Goal: Use online tool/utility: Utilize a website feature to perform a specific function

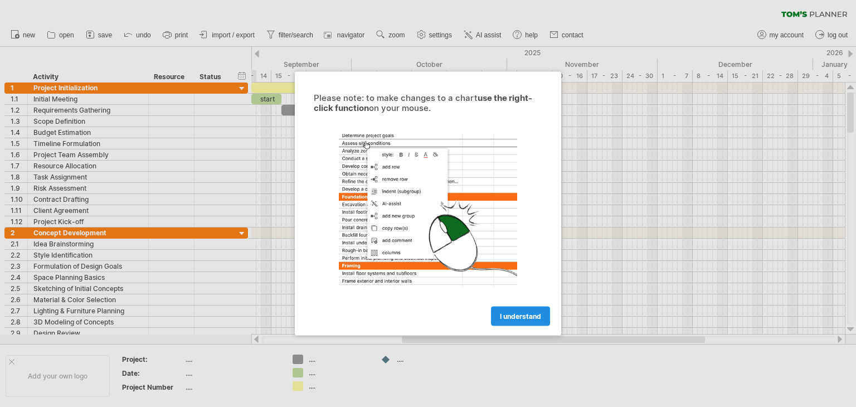
click at [526, 315] on span "I understand" at bounding box center [520, 316] width 41 height 8
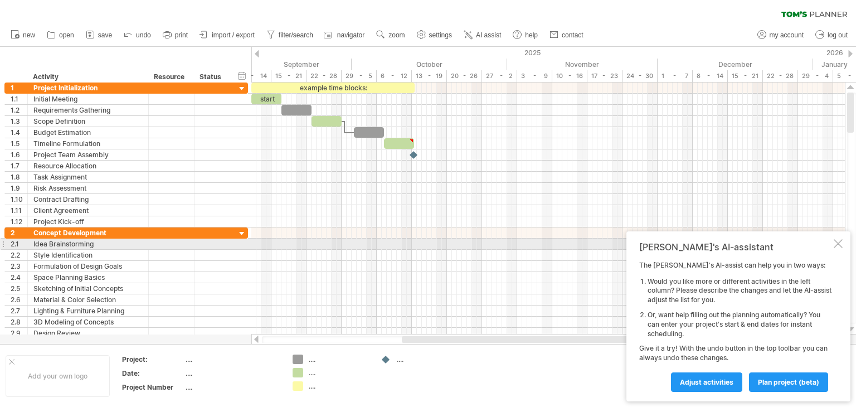
click at [837, 245] on div at bounding box center [838, 243] width 9 height 9
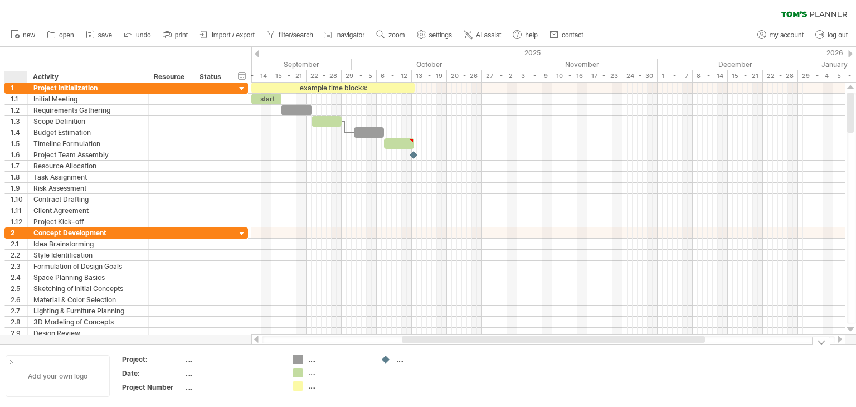
click at [9, 360] on div at bounding box center [12, 362] width 6 height 6
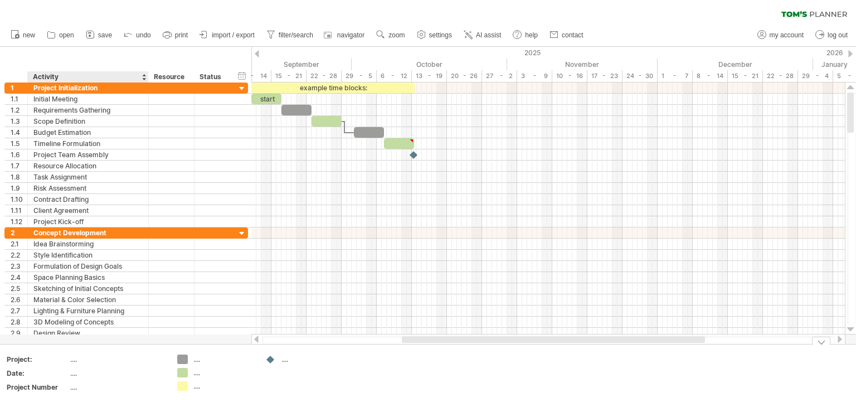
drag, startPoint x: 49, startPoint y: 359, endPoint x: 127, endPoint y: 366, distance: 78.3
click at [50, 358] on div "Project:" at bounding box center [37, 359] width 61 height 9
drag, startPoint x: 152, startPoint y: 373, endPoint x: 393, endPoint y: 375, distance: 241.4
click at [172, 380] on tr "Add your own logo ******** .... Date: .... Project Number .... .... .... .... .…" at bounding box center [174, 376] width 348 height 43
drag, startPoint x: 421, startPoint y: 372, endPoint x: 429, endPoint y: 365, distance: 10.3
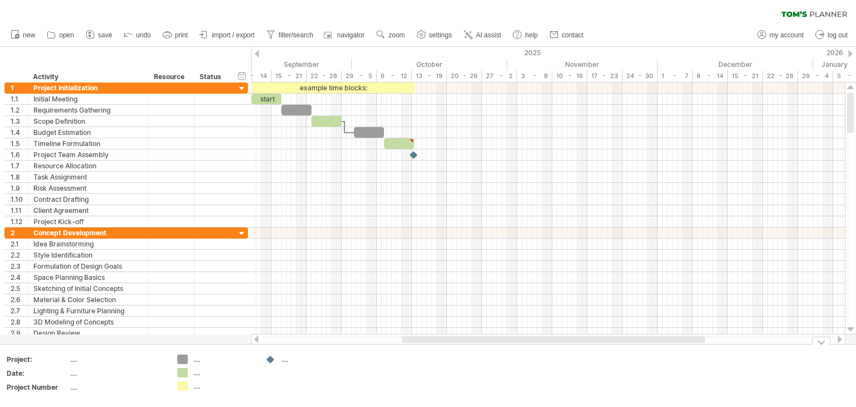
click at [452, 353] on div "Add your own logo Project: .... Date: .... Project Number .... .... .... .... .…" at bounding box center [428, 376] width 856 height 64
click at [452, 344] on div "Add your own logo Project: .... Date: .... Project Number .... .... .... .... .…" at bounding box center [428, 376] width 856 height 64
click at [453, 338] on div at bounding box center [553, 339] width 303 height 7
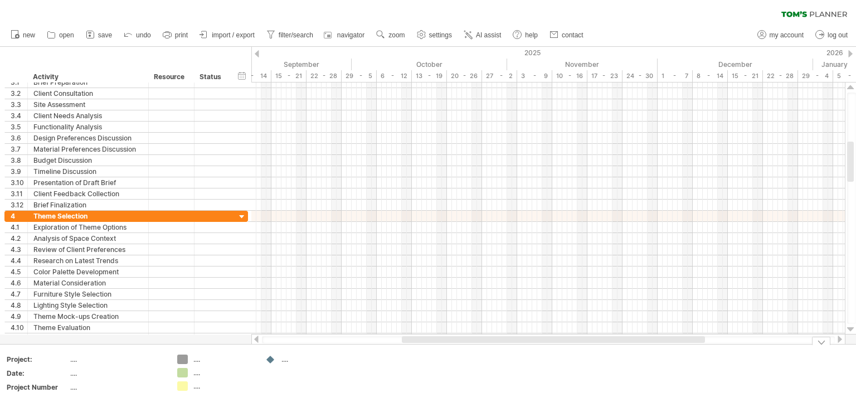
click at [262, 339] on div at bounding box center [548, 339] width 573 height 7
click at [259, 337] on div at bounding box center [256, 339] width 9 height 7
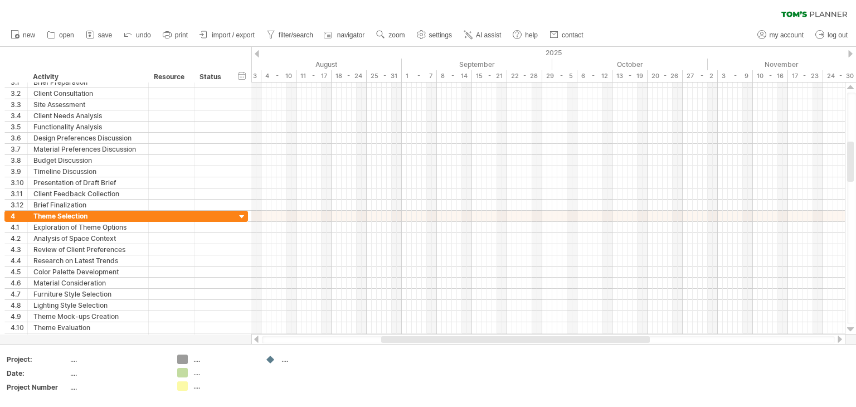
click at [259, 337] on div at bounding box center [256, 339] width 9 height 7
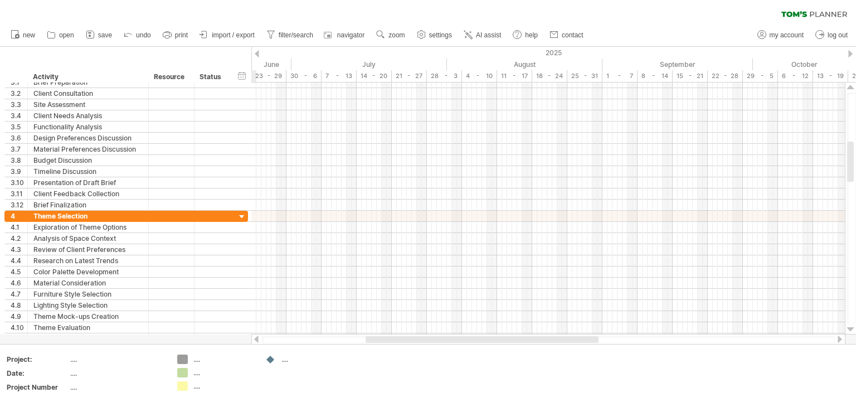
click at [259, 337] on div at bounding box center [256, 339] width 9 height 7
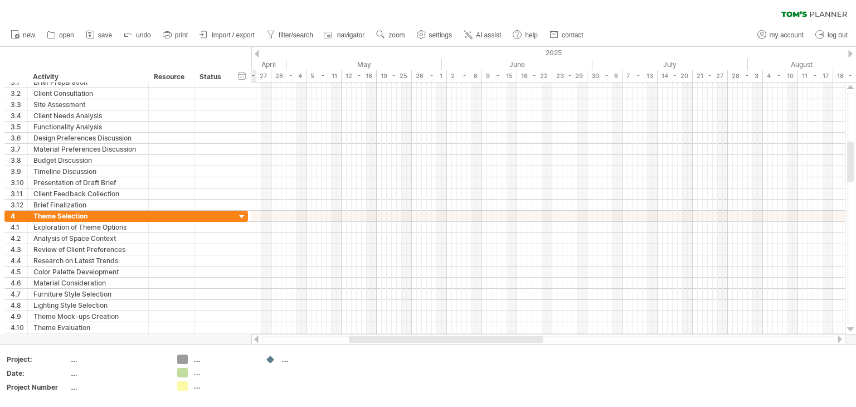
click at [259, 336] on div at bounding box center [256, 339] width 9 height 7
drag, startPoint x: 362, startPoint y: 341, endPoint x: 260, endPoint y: 340, distance: 102.6
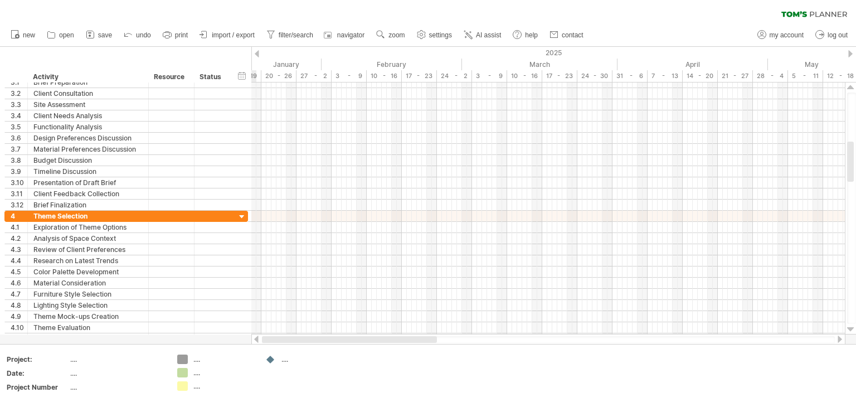
click at [260, 340] on div at bounding box center [548, 339] width 594 height 11
drag, startPoint x: 358, startPoint y: 335, endPoint x: 274, endPoint y: 335, distance: 84.2
click at [274, 335] on div at bounding box center [548, 339] width 594 height 11
drag, startPoint x: 342, startPoint y: 341, endPoint x: 278, endPoint y: 335, distance: 64.9
click at [278, 335] on div at bounding box center [548, 339] width 594 height 11
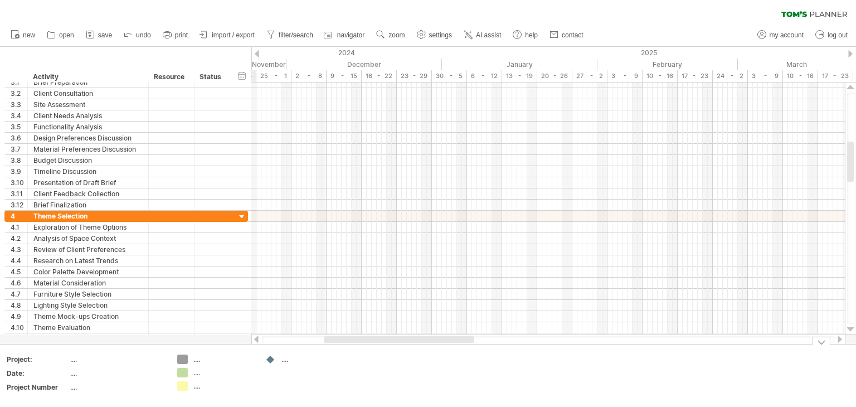
drag, startPoint x: 332, startPoint y: 344, endPoint x: 260, endPoint y: 341, distance: 72.0
click at [259, 342] on div "Trying to reach [DOMAIN_NAME] Connected again... 0% clear filter new 1" at bounding box center [428, 203] width 856 height 407
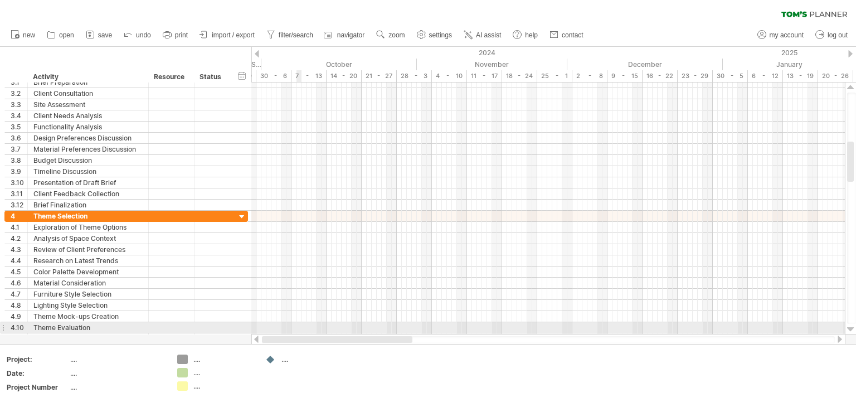
drag, startPoint x: 372, startPoint y: 339, endPoint x: 298, endPoint y: 332, distance: 73.9
click at [298, 332] on div "Trying to reach [DOMAIN_NAME] Connected again... 0% clear filter new 1" at bounding box center [428, 203] width 856 height 407
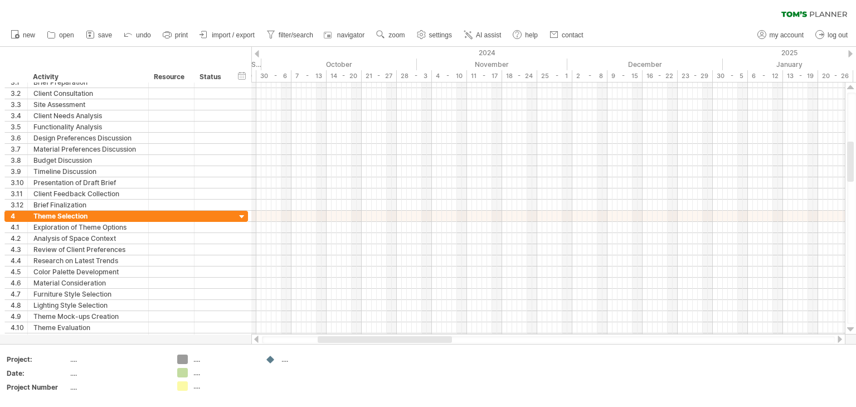
click at [257, 55] on div at bounding box center [257, 53] width 4 height 7
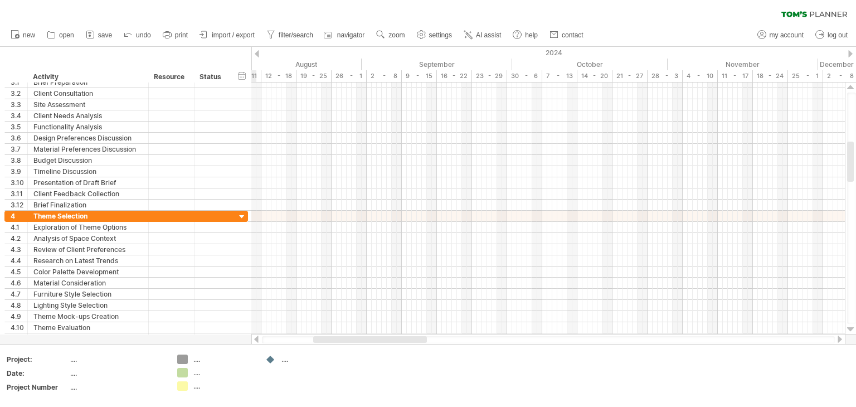
click at [257, 55] on div at bounding box center [257, 53] width 4 height 7
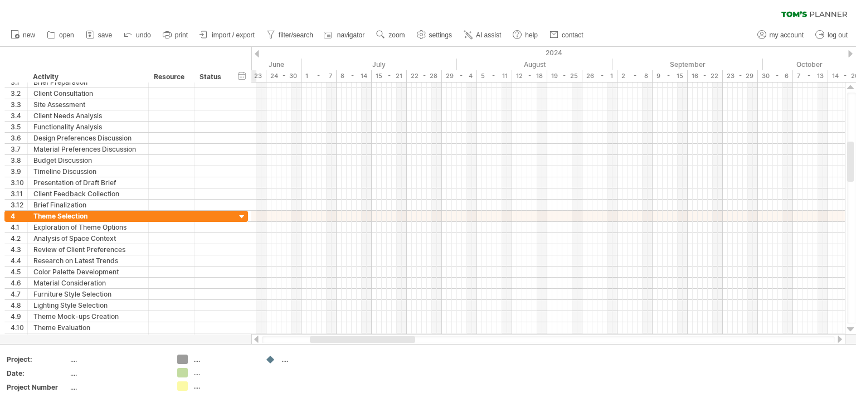
click at [257, 55] on div at bounding box center [257, 53] width 4 height 7
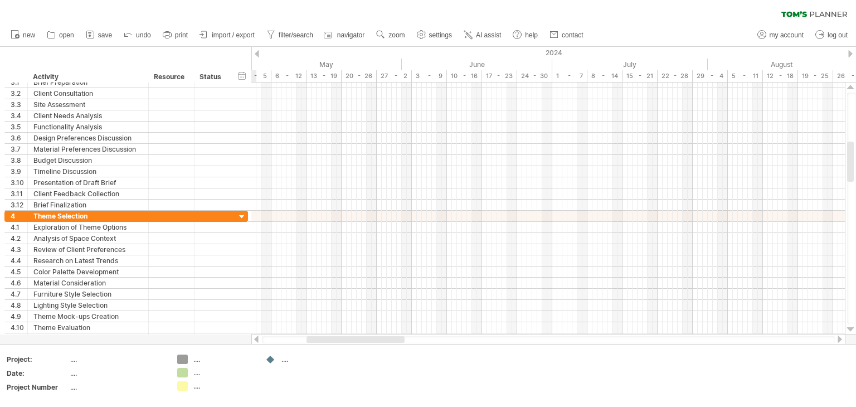
click at [257, 55] on div at bounding box center [257, 53] width 4 height 7
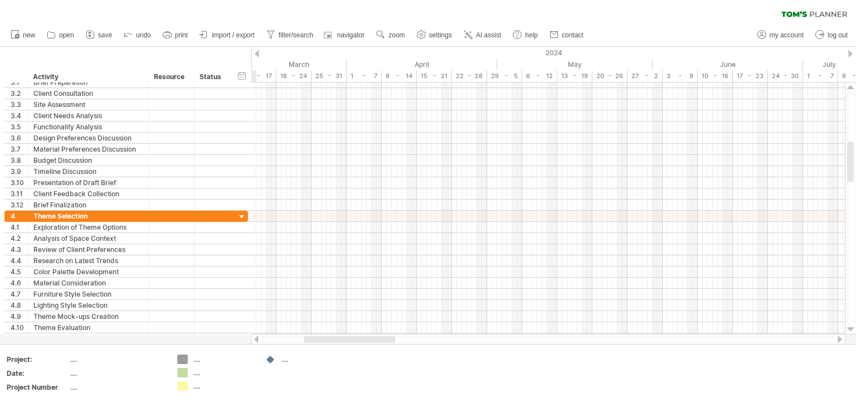
click at [257, 55] on div at bounding box center [257, 53] width 4 height 7
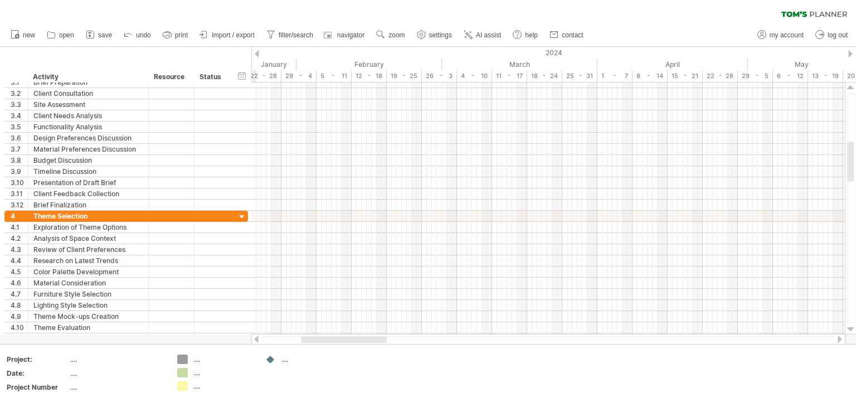
click at [257, 55] on div at bounding box center [257, 53] width 4 height 7
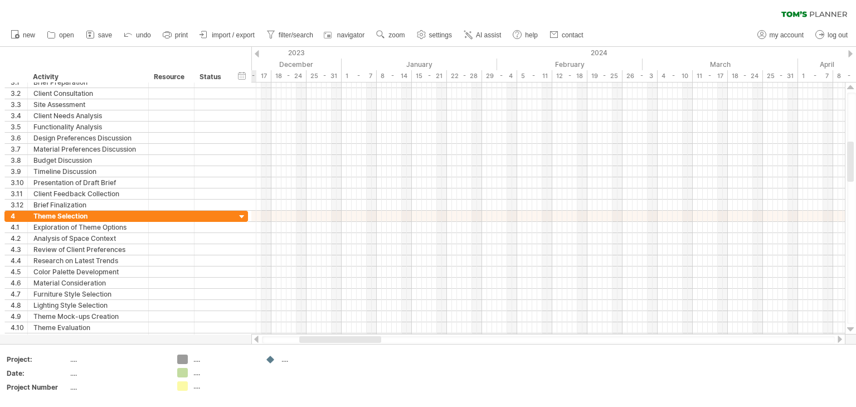
click at [257, 55] on div at bounding box center [257, 53] width 4 height 7
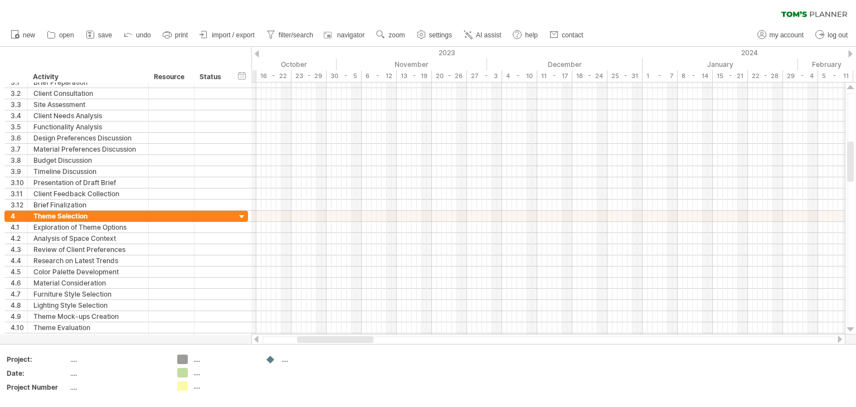
click at [257, 55] on div at bounding box center [257, 53] width 4 height 7
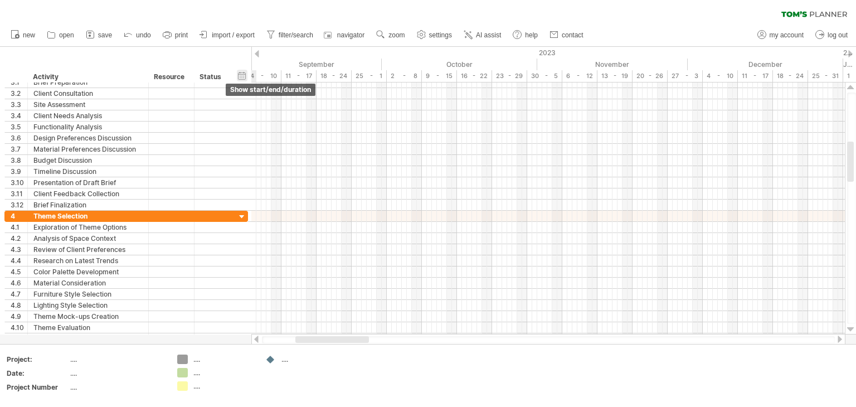
click at [244, 75] on div "hide start/end/duration show start/end/duration" at bounding box center [242, 76] width 11 height 12
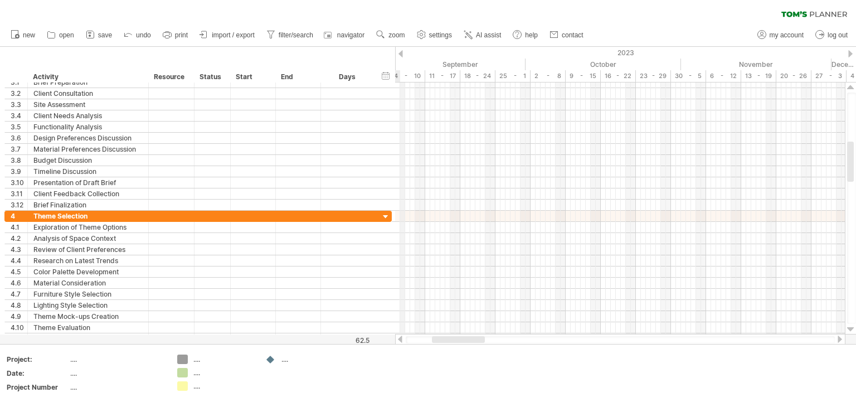
click at [404, 56] on div "2023" at bounding box center [262, 53] width 1450 height 12
